Goal: Find specific page/section: Find specific page/section

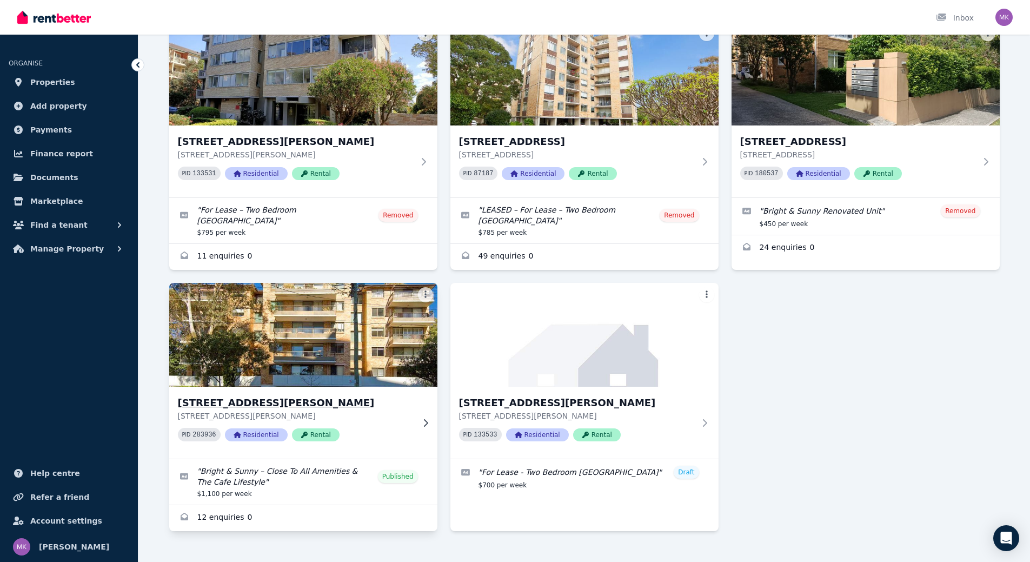
scroll to position [108, 0]
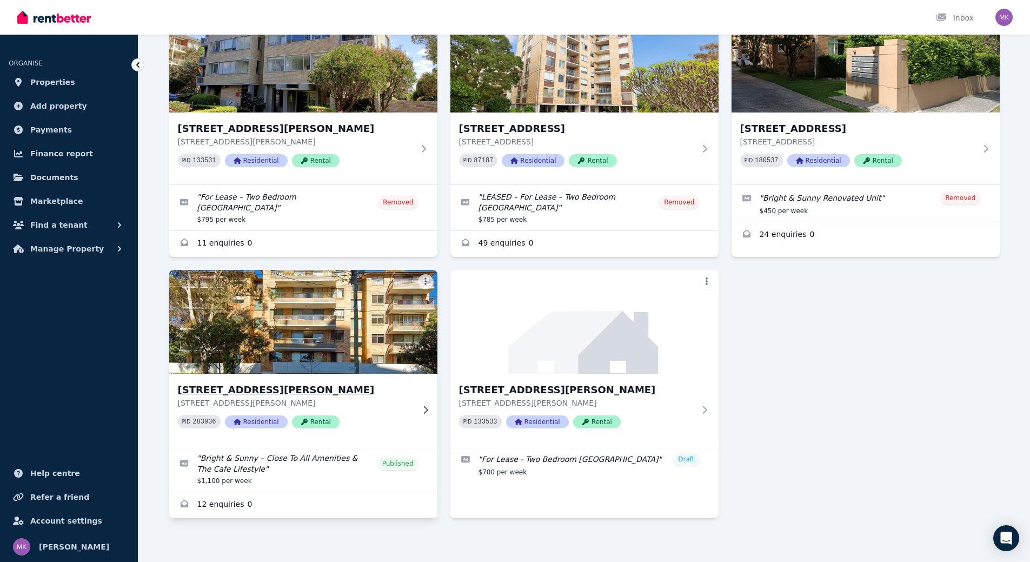
click at [269, 312] on img at bounding box center [303, 321] width 282 height 109
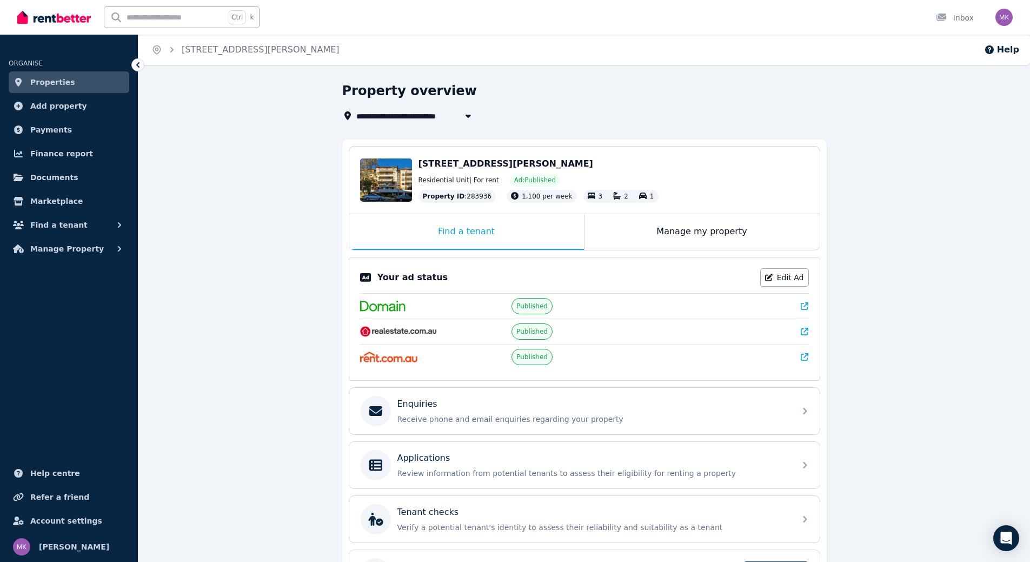
click at [71, 82] on link "Properties" at bounding box center [69, 82] width 121 height 22
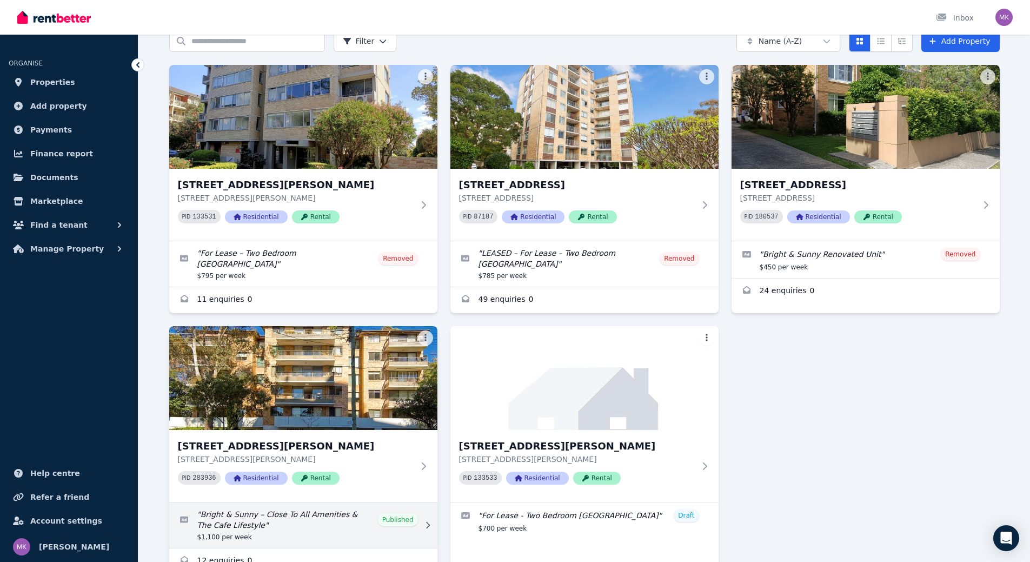
scroll to position [114, 0]
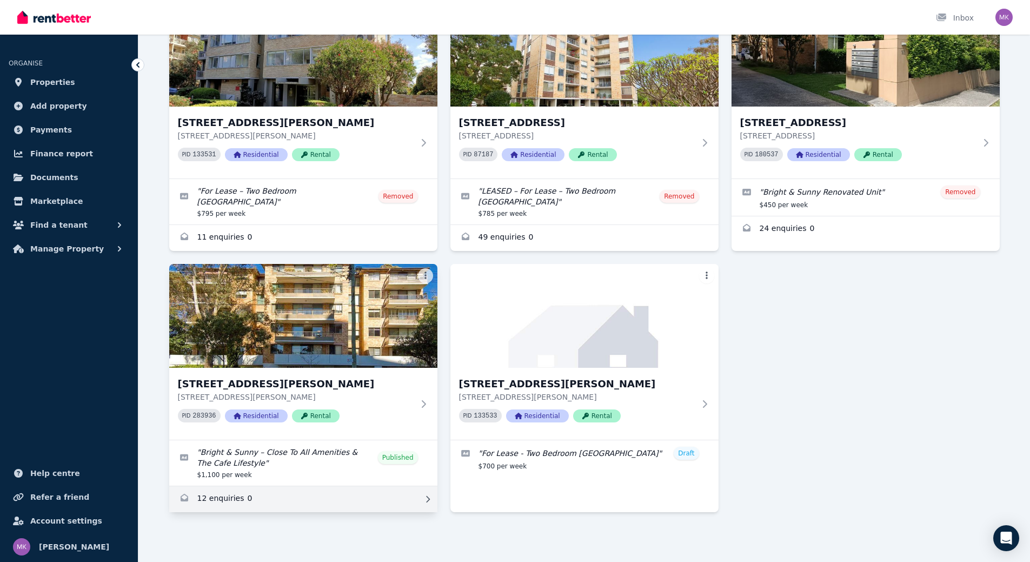
click at [224, 497] on link "Enquiries for 21/29 Gerard Street, Cremorne" at bounding box center [303, 499] width 268 height 26
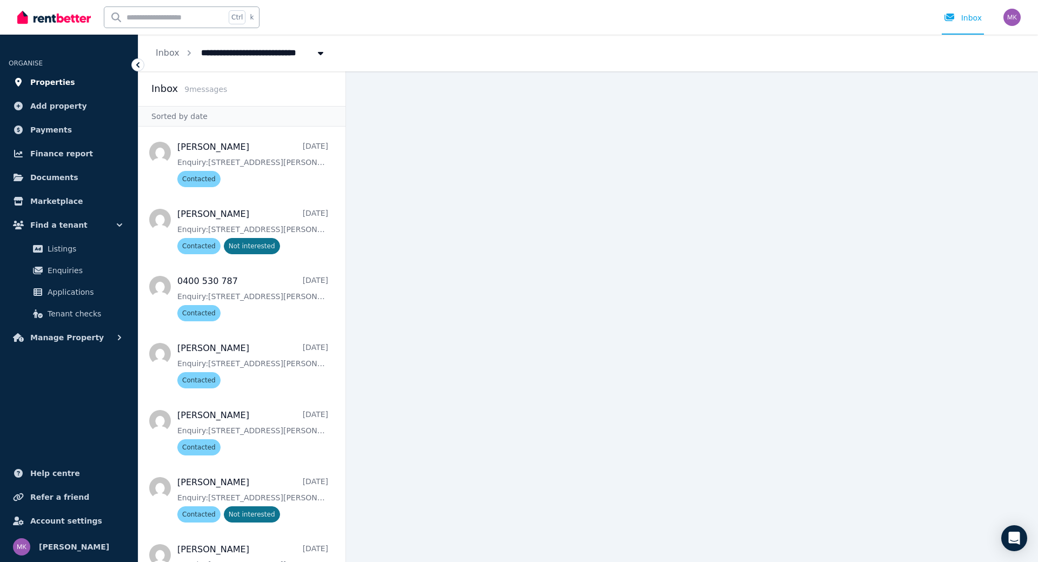
click at [37, 77] on span "Properties" at bounding box center [52, 82] width 45 height 13
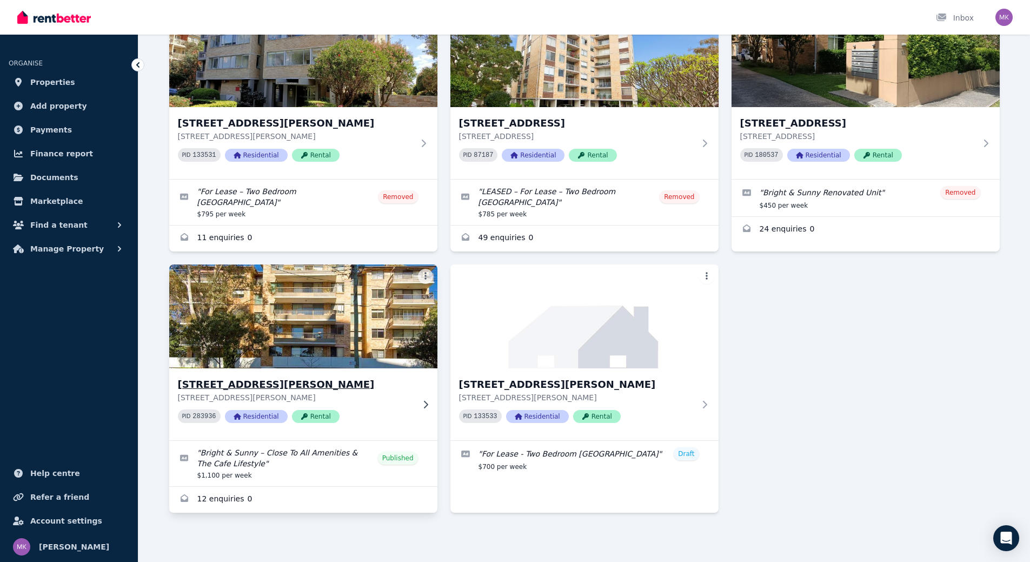
scroll to position [114, 0]
click at [327, 307] on img at bounding box center [303, 315] width 282 height 109
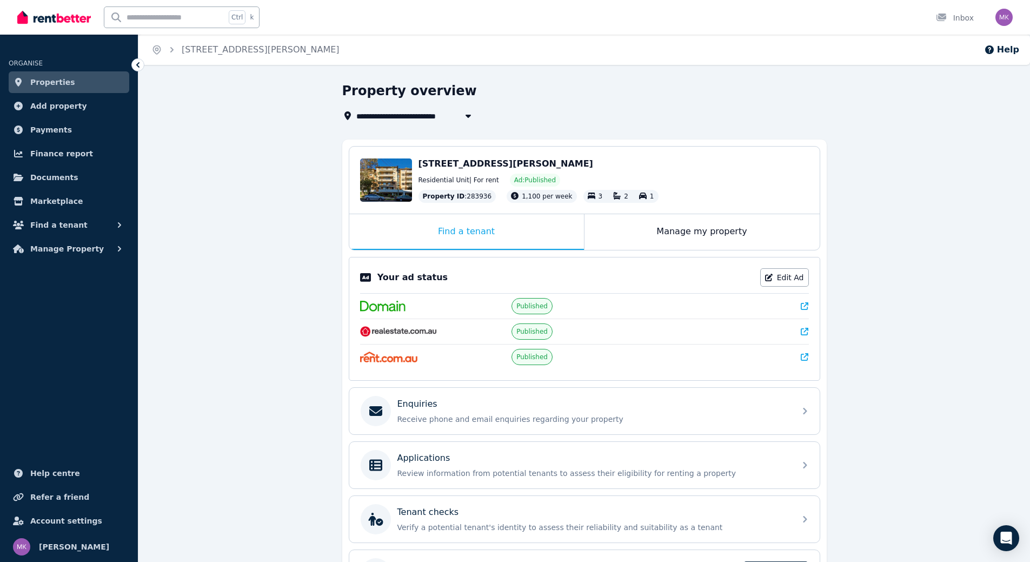
click at [391, 362] on img at bounding box center [389, 356] width 58 height 11
click at [805, 358] on icon at bounding box center [805, 357] width 8 height 8
click at [63, 85] on span "Properties" at bounding box center [52, 82] width 45 height 13
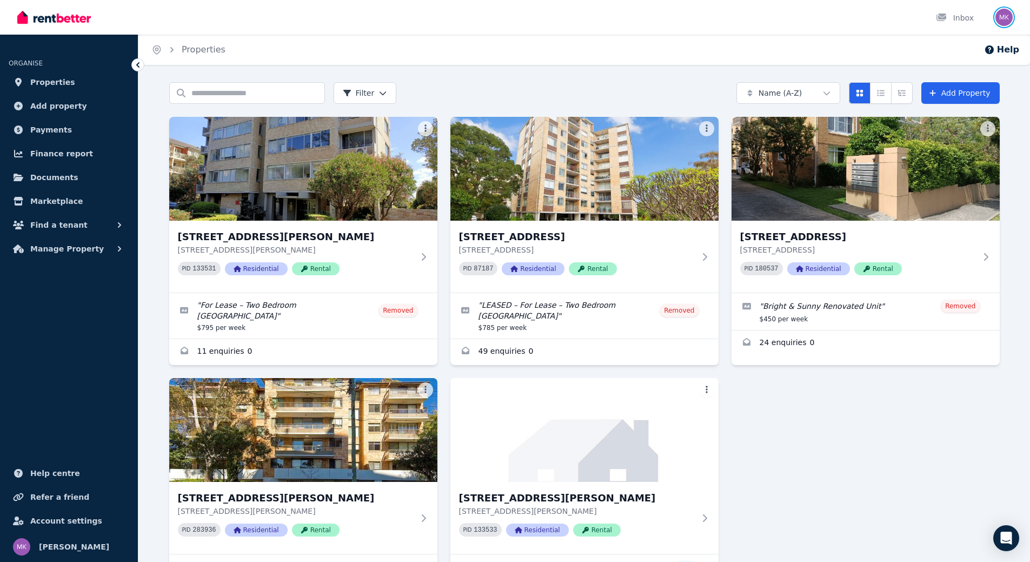
click at [997, 18] on img "button" at bounding box center [1003, 17] width 17 height 17
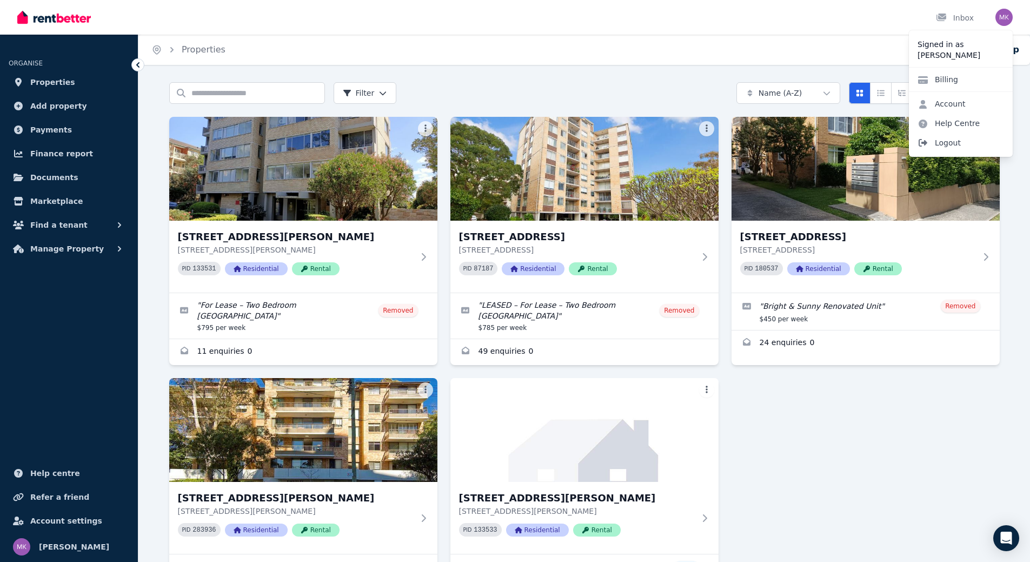
click at [927, 143] on icon at bounding box center [922, 143] width 9 height 8
